Goal: Browse casually: Explore the website without a specific task or goal

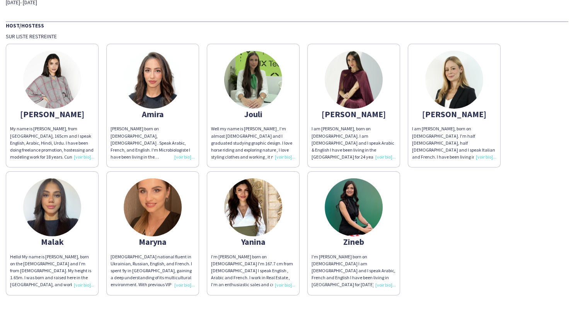
scroll to position [43, 0]
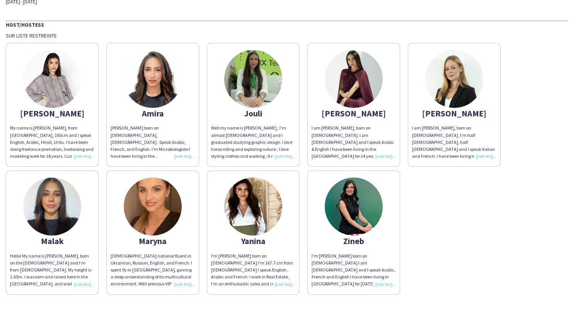
click at [59, 72] on img at bounding box center [52, 79] width 58 height 58
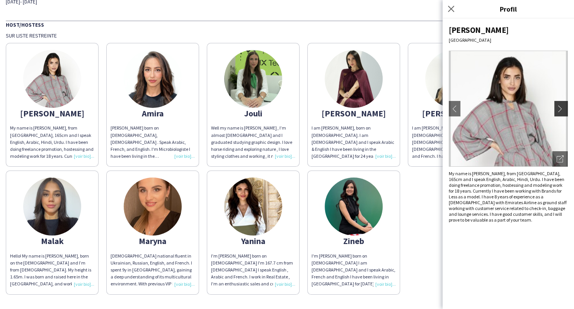
click at [562, 112] on button "chevron-right" at bounding box center [561, 108] width 15 height 15
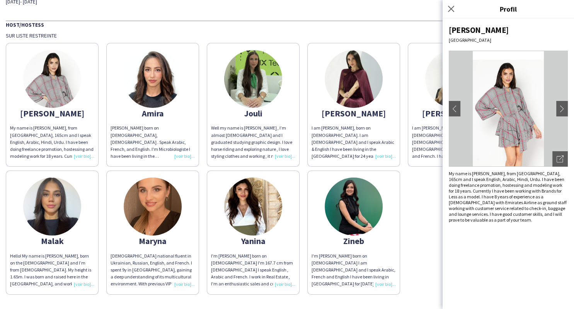
click at [415, 183] on div "[PERSON_NAME] My name is [PERSON_NAME], from [GEOGRAPHIC_DATA], 165cm and I spe…" at bounding box center [287, 166] width 562 height 255
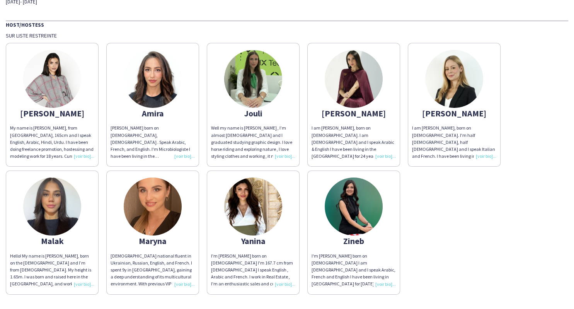
click at [466, 103] on img at bounding box center [454, 79] width 58 height 58
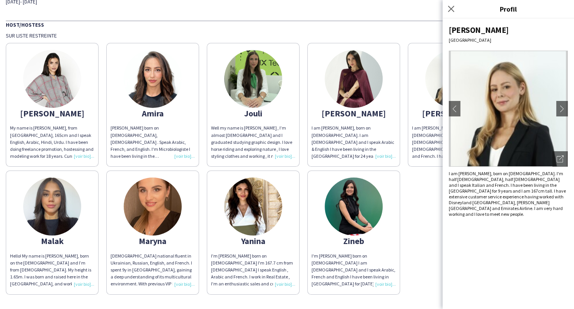
click at [163, 60] on img at bounding box center [153, 79] width 58 height 58
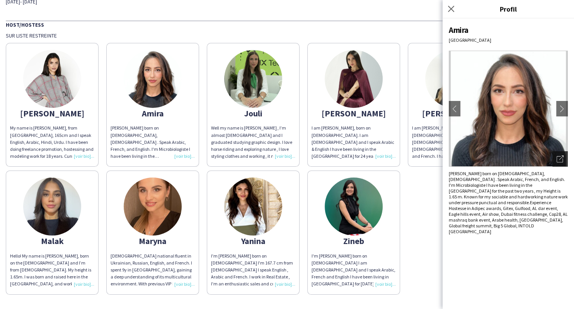
click at [561, 164] on div "Ouvrir les photos pop-in" at bounding box center [559, 158] width 15 height 15
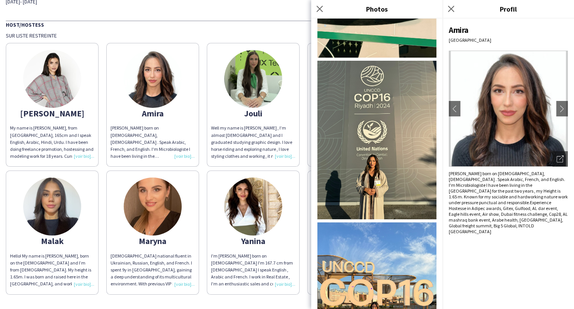
scroll to position [748, 0]
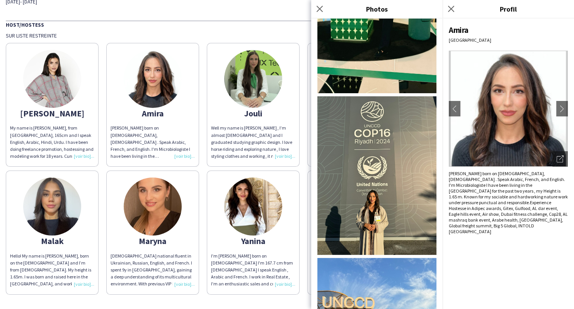
click at [245, 11] on div "THA Staffing BWME 2025 [DATE]- [DATE] Host/Hostess Sur liste restreinte [PERSON…" at bounding box center [287, 212] width 574 height 511
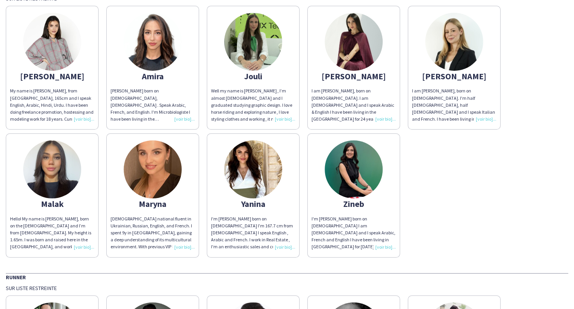
scroll to position [79, 0]
click at [158, 26] on img at bounding box center [153, 42] width 58 height 58
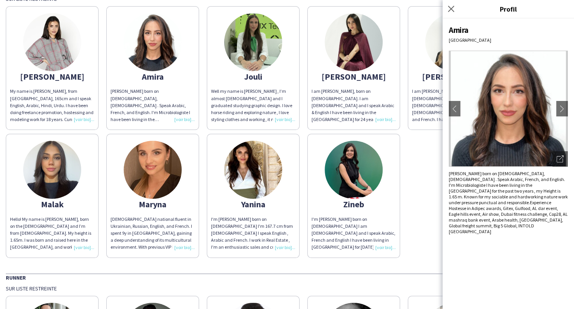
scroll to position [223, 0]
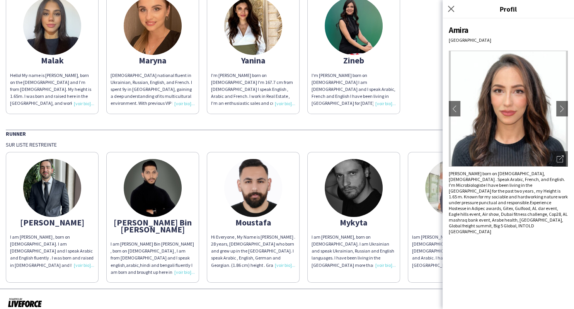
click at [168, 298] on div at bounding box center [287, 302] width 574 height 29
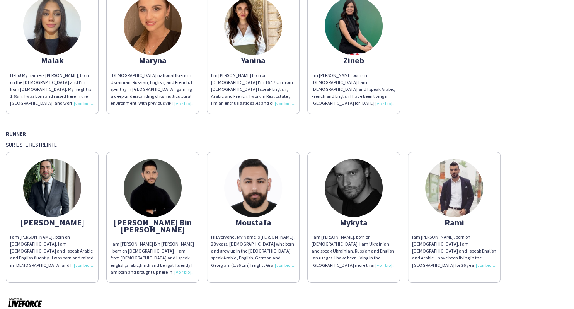
click at [51, 192] on img at bounding box center [52, 188] width 58 height 58
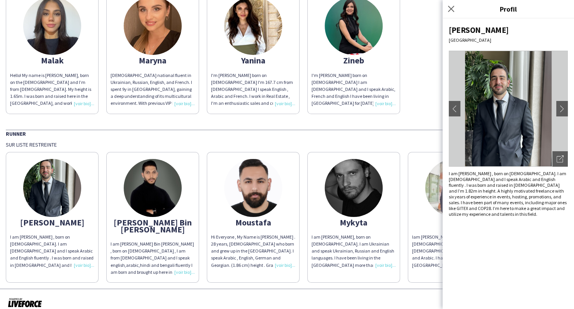
click at [330, 185] on img at bounding box center [354, 188] width 58 height 58
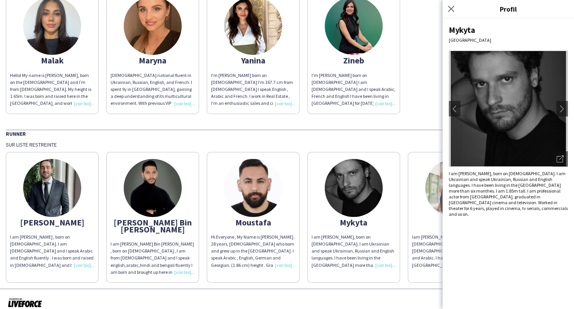
click at [308, 288] on div at bounding box center [287, 302] width 574 height 29
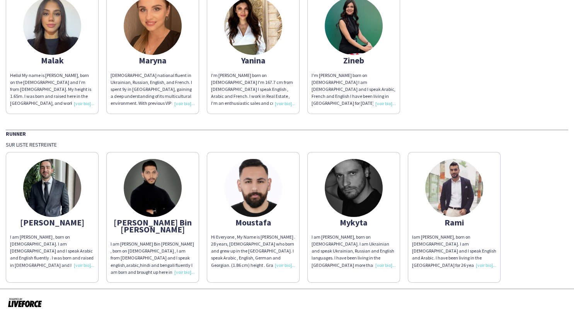
click at [162, 184] on img at bounding box center [153, 188] width 58 height 58
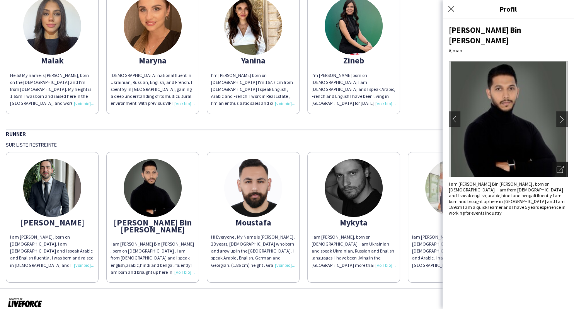
click at [563, 166] on icon at bounding box center [561, 168] width 5 height 5
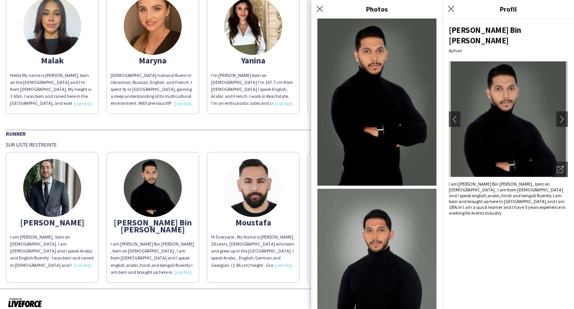
scroll to position [410, 0]
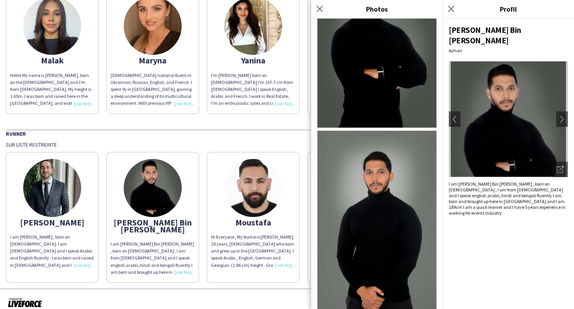
click at [257, 181] on img at bounding box center [253, 188] width 58 height 58
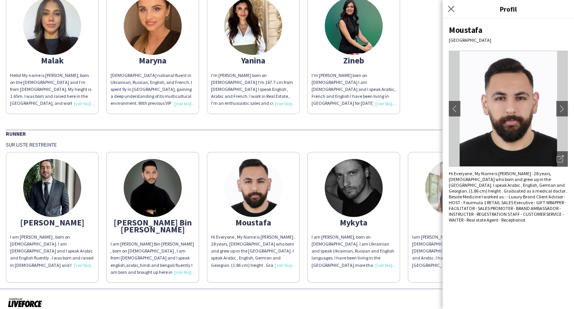
click at [367, 183] on img at bounding box center [354, 188] width 58 height 58
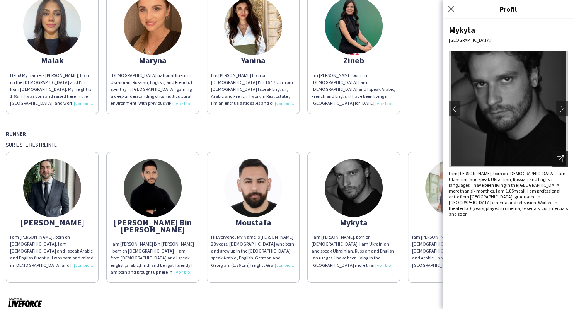
click at [563, 156] on div "Ouvrir les photos pop-in" at bounding box center [559, 158] width 15 height 15
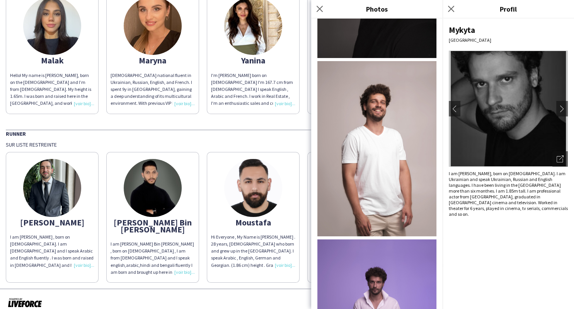
scroll to position [1158, 0]
click at [233, 288] on div at bounding box center [287, 302] width 574 height 29
